Goal: Download file/media

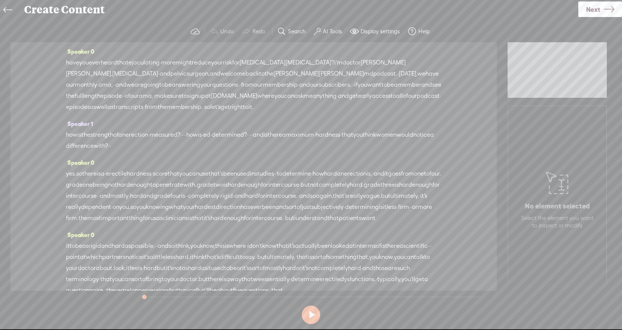
click at [589, 11] on span "Next" at bounding box center [593, 9] width 14 height 19
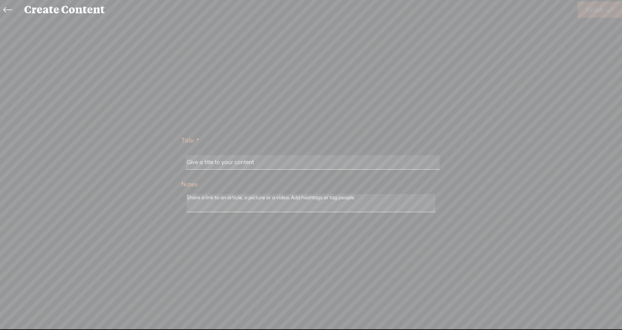
click at [292, 160] on input "text" at bounding box center [312, 162] width 254 height 14
type input "September AMA"
click at [612, 4] on icon at bounding box center [610, 9] width 7 height 19
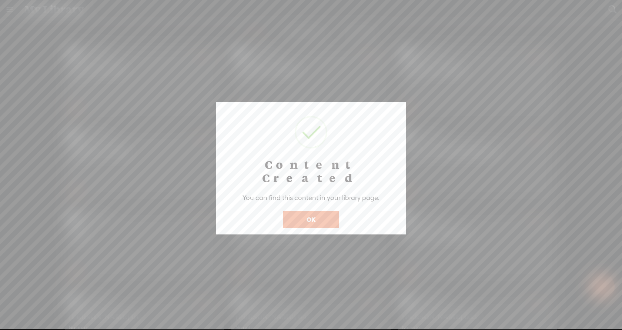
click at [337, 211] on button "OK" at bounding box center [311, 219] width 56 height 17
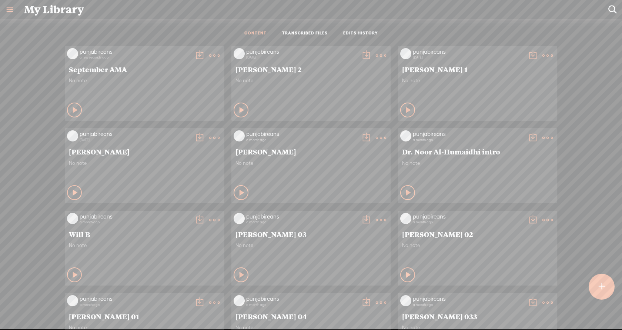
click at [209, 56] on t at bounding box center [214, 55] width 10 height 10
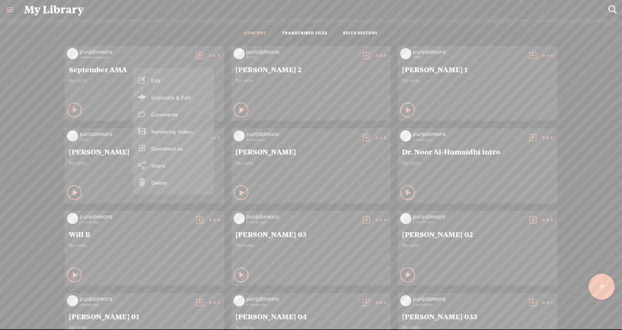
click at [172, 151] on link "Download as..." at bounding box center [174, 148] width 74 height 17
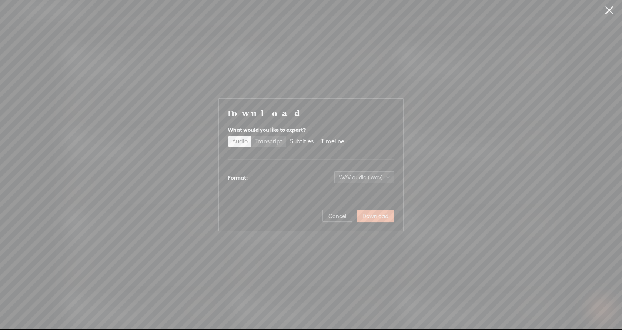
click at [278, 144] on div "Transcript" at bounding box center [268, 141] width 27 height 10
click at [251, 136] on input "Transcript" at bounding box center [251, 136] width 0 height 0
click at [370, 179] on span "Plain text (.txt)" at bounding box center [369, 177] width 42 height 11
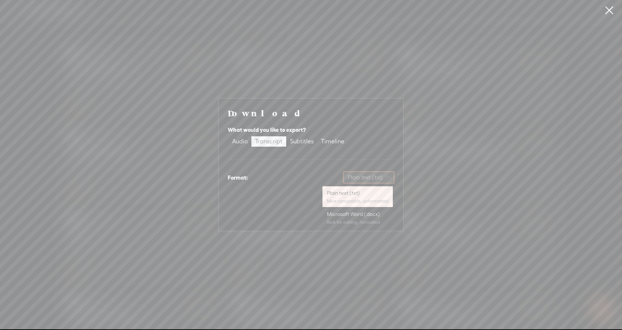
click at [362, 194] on div "Plain text (.txt)" at bounding box center [357, 192] width 61 height 7
click at [372, 214] on span "Download" at bounding box center [375, 215] width 26 height 7
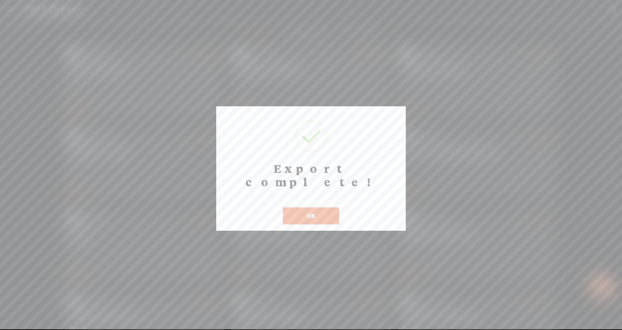
click at [335, 207] on button "OK" at bounding box center [311, 215] width 56 height 17
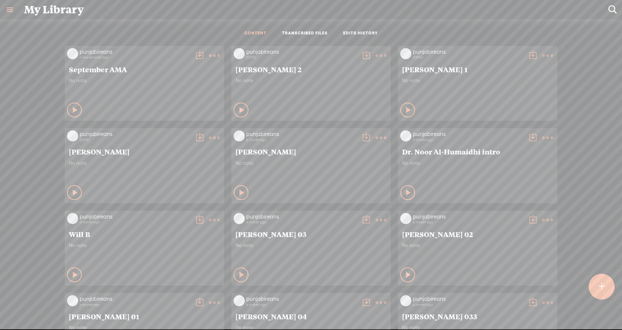
click at [194, 53] on t at bounding box center [199, 55] width 10 height 10
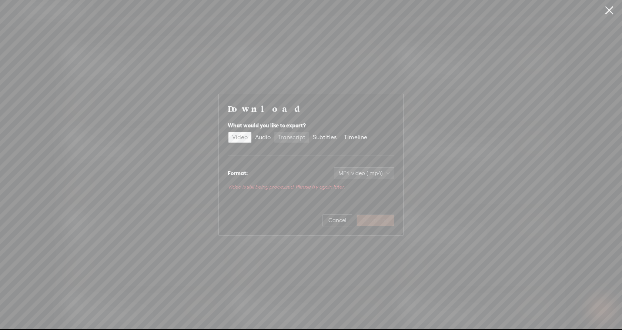
click at [296, 139] on div "Transcript" at bounding box center [291, 137] width 27 height 10
click at [274, 132] on input "Transcript" at bounding box center [274, 132] width 0 height 0
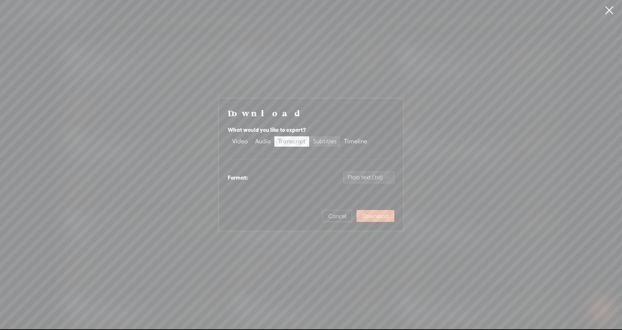
click at [323, 140] on div "Subtitles" at bounding box center [325, 141] width 24 height 10
click at [309, 136] on input "Subtitles" at bounding box center [309, 136] width 0 height 0
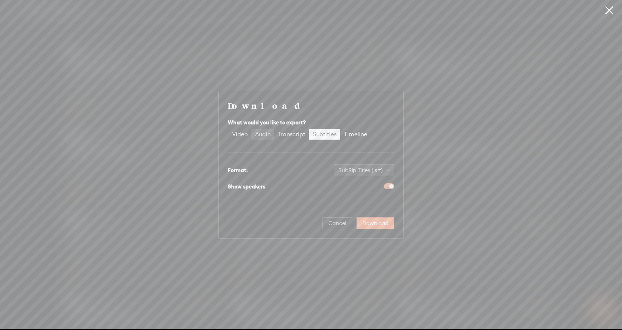
click at [266, 131] on div "Audio" at bounding box center [263, 134] width 16 height 10
click at [251, 129] on input "Audio" at bounding box center [251, 129] width 0 height 0
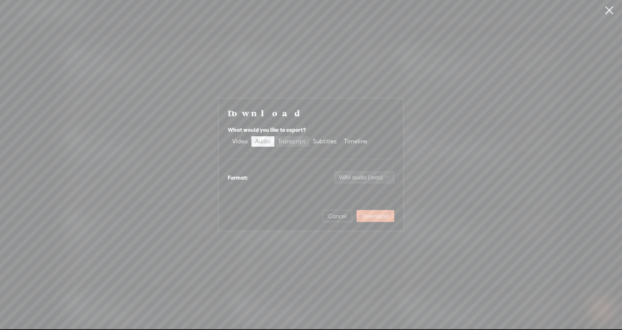
click at [285, 136] on div "Transcript" at bounding box center [291, 141] width 27 height 10
click at [274, 136] on input "Transcript" at bounding box center [274, 136] width 0 height 0
click at [369, 174] on span "Plain text (.txt)" at bounding box center [369, 177] width 42 height 11
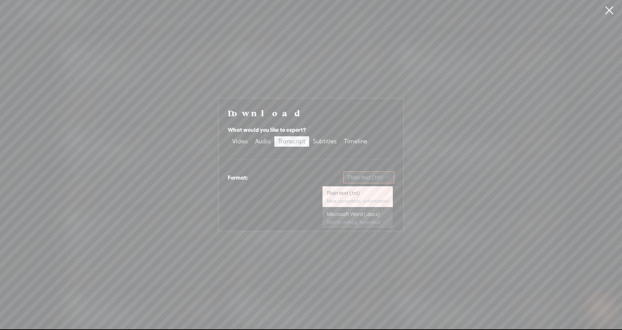
click at [299, 191] on div "Download What would you like to export? Video Audio Transcript Subtitles Timeli…" at bounding box center [311, 164] width 167 height 115
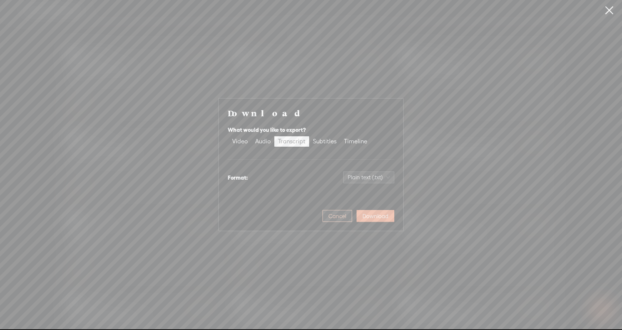
click at [330, 219] on button "Cancel" at bounding box center [337, 216] width 30 height 12
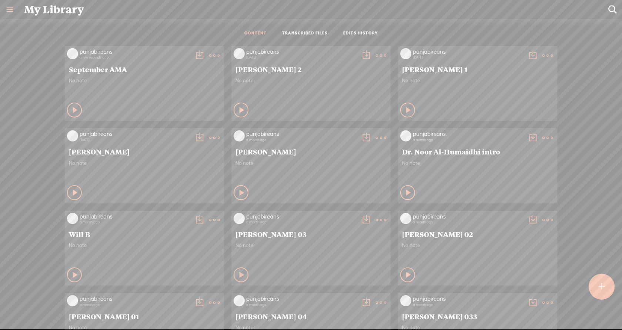
click at [210, 58] on t at bounding box center [214, 55] width 10 height 10
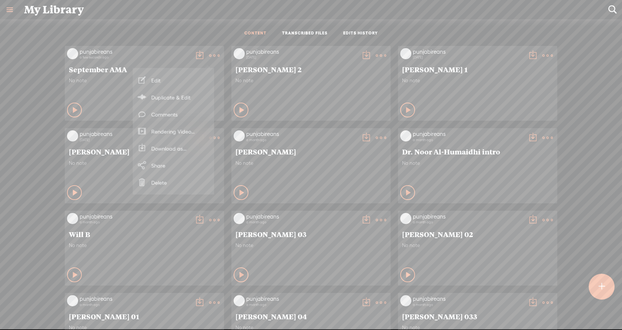
click at [189, 84] on link "Edit" at bounding box center [174, 80] width 74 height 17
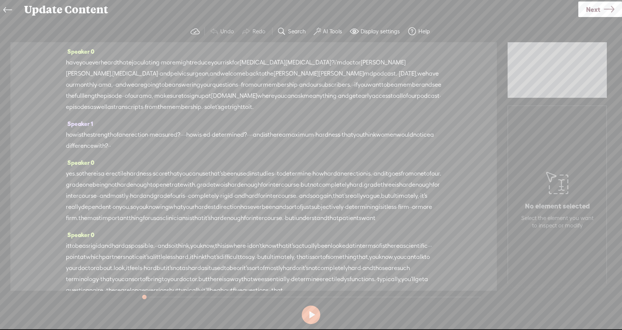
click at [397, 77] on span "·" at bounding box center [397, 73] width 1 height 11
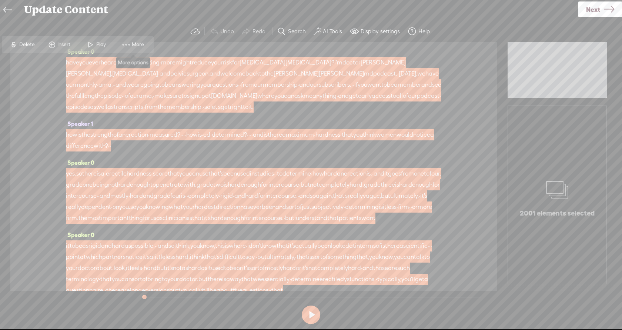
click at [145, 44] on span "More" at bounding box center [139, 44] width 14 height 7
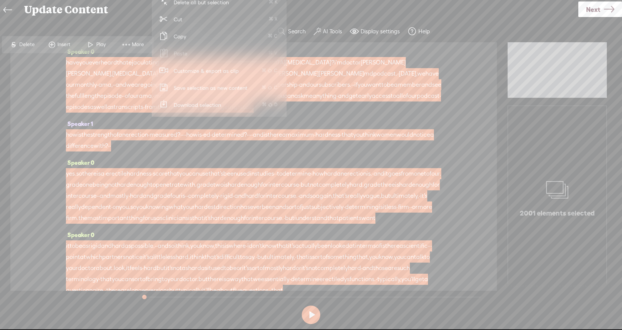
click at [182, 42] on span "Copy" at bounding box center [180, 36] width 42 height 17
